Goal: Information Seeking & Learning: Learn about a topic

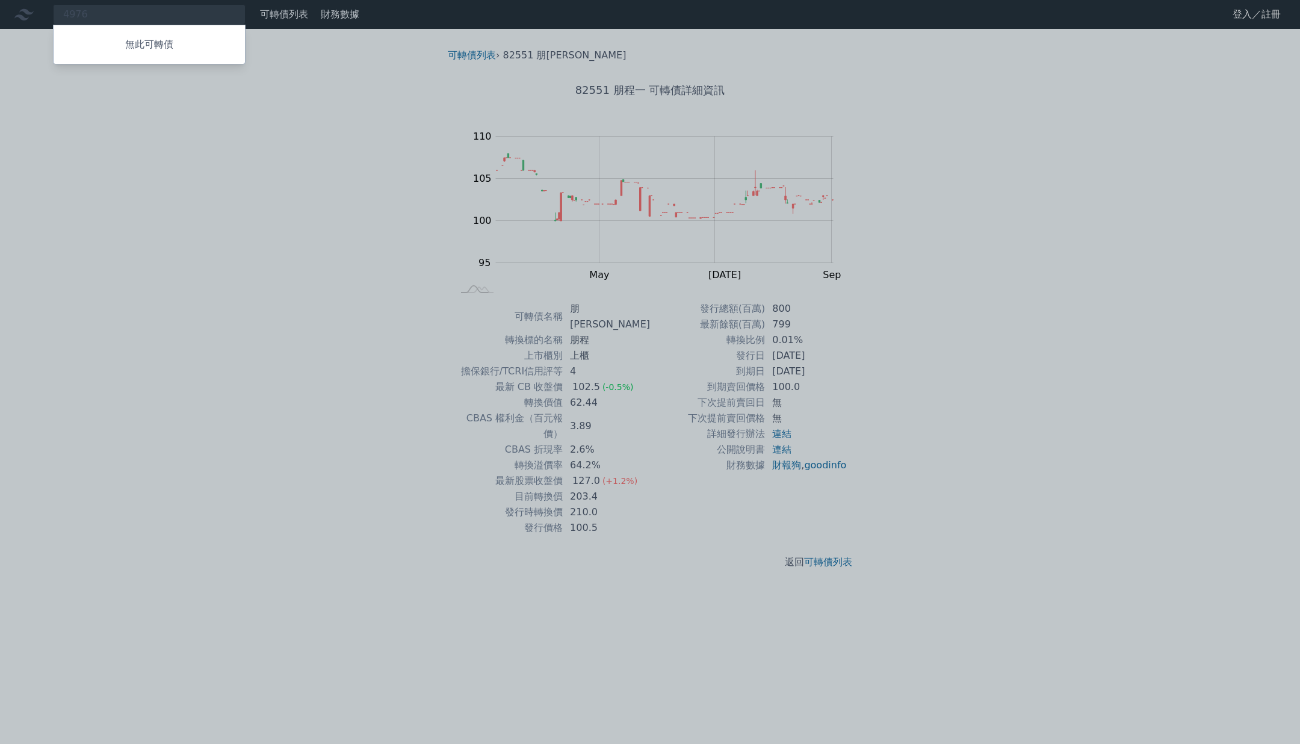
click at [165, 22] on div at bounding box center [650, 372] width 1300 height 744
drag, startPoint x: 157, startPoint y: 13, endPoint x: 17, endPoint y: 17, distance: 139.7
click at [53, 17] on div "4976 無此可轉債" at bounding box center [149, 14] width 193 height 20
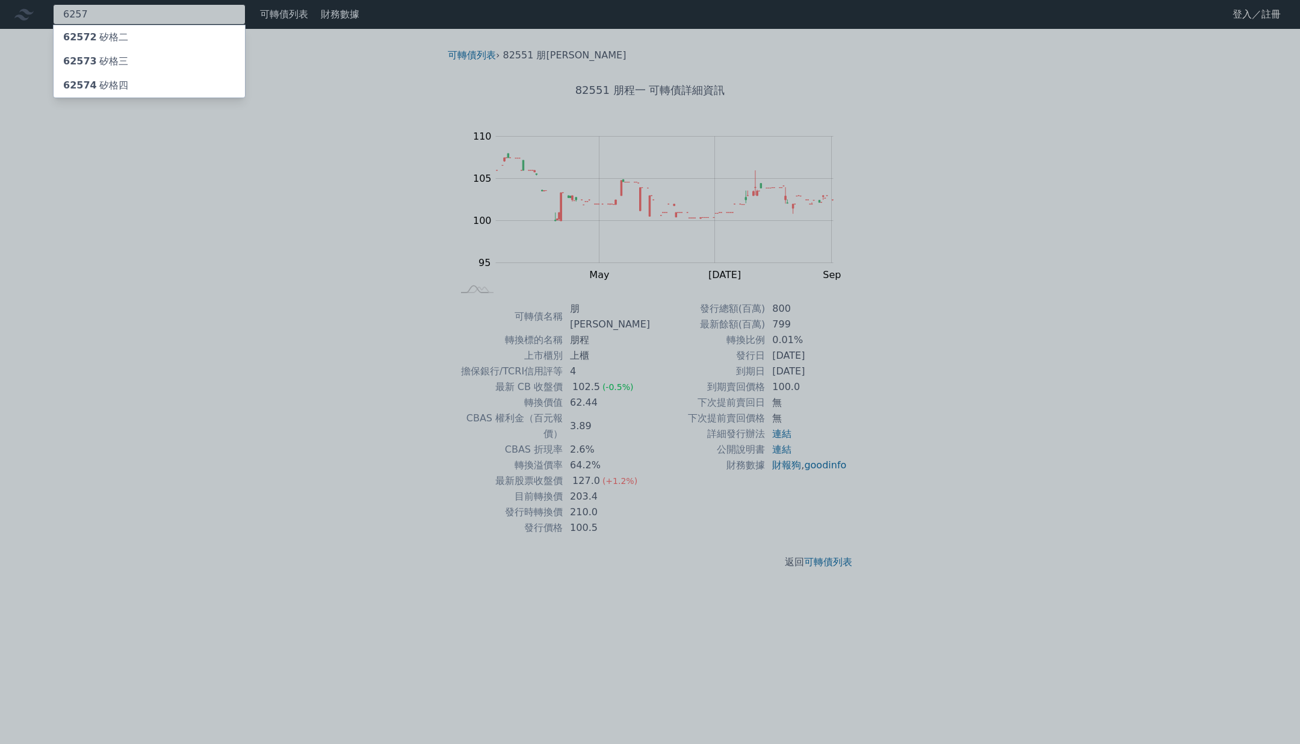
type input "6257"
click at [80, 78] on div "62574 矽格四" at bounding box center [149, 85] width 191 height 24
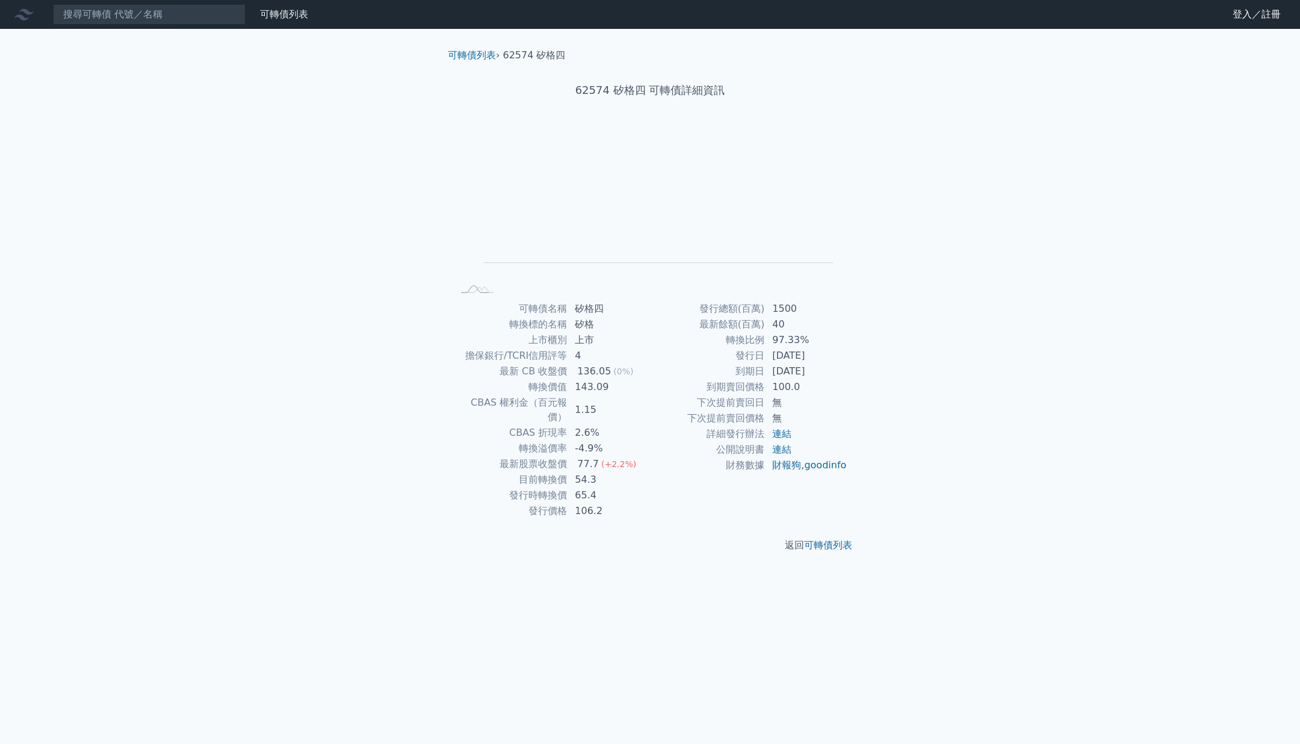
click at [23, 488] on div "可轉債列表 財務數據 可轉債列表 財務數據 登入／註冊 登入／註冊 可轉債列表 › 62574 矽格四 62574 矽格四 可轉債詳細資訊 Zoom Out …" at bounding box center [650, 372] width 1300 height 744
